Goal: Navigation & Orientation: Find specific page/section

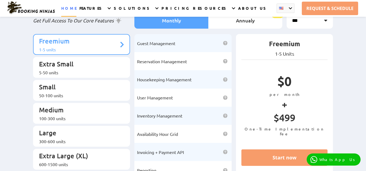
click at [74, 11] on link "HOME" at bounding box center [68, 11] width 15 height 11
click at [73, 6] on link "HOME" at bounding box center [68, 11] width 15 height 11
